Goal: Task Accomplishment & Management: Manage account settings

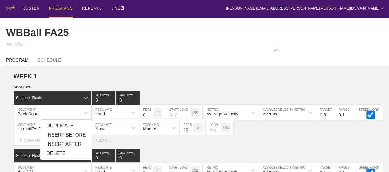
click at [58, 7] on div "PROGRAMS" at bounding box center [61, 9] width 24 height 18
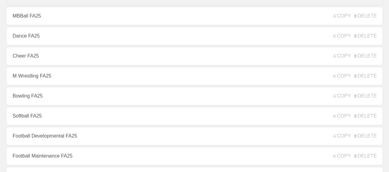
scroll to position [123, 0]
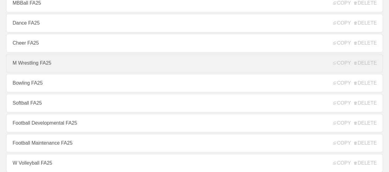
click at [31, 65] on link "M Wrestling FA25" at bounding box center [194, 63] width 377 height 18
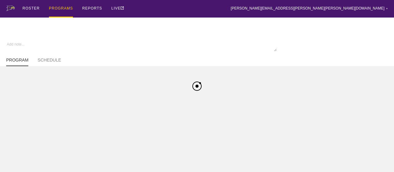
type textarea "x"
type input "M Wrestling FA25"
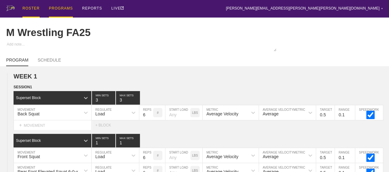
click at [28, 7] on div "ROSTER" at bounding box center [30, 9] width 17 height 18
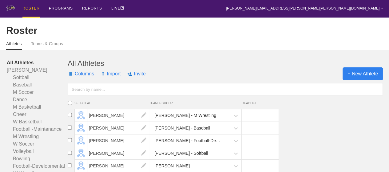
click at [363, 78] on span "+ New Athlete" at bounding box center [363, 73] width 40 height 13
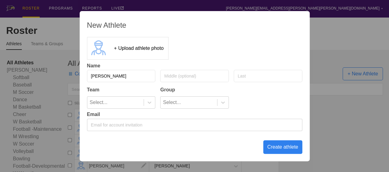
type input "[PERSON_NAME]"
click at [244, 79] on input "text" at bounding box center [268, 76] width 69 height 12
type input "b"
type input "mateo"
click at [271, 146] on div "Create athlete" at bounding box center [282, 147] width 39 height 14
